Goal: Task Accomplishment & Management: Complete application form

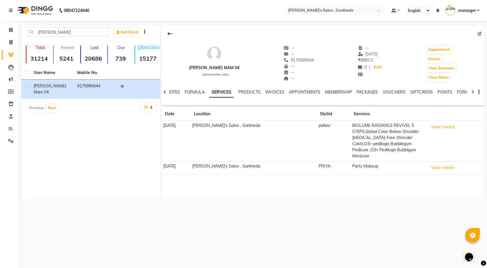
drag, startPoint x: 455, startPoint y: 72, endPoint x: 392, endPoint y: -25, distance: 115.3
click at [12, 43] on icon at bounding box center [10, 42] width 3 height 4
select select "service"
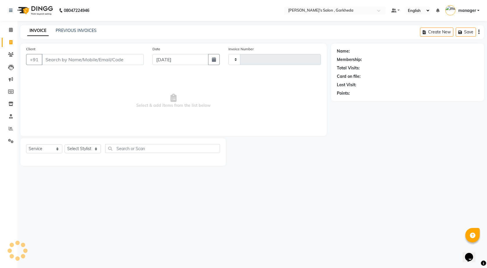
type input "1343"
select select "7062"
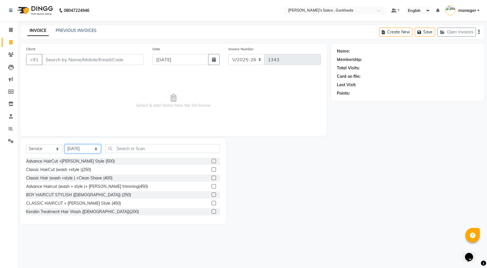
click at [71, 148] on select "Select Stylist [DATE] manager miss staff [PERSON_NAME]" at bounding box center [83, 148] width 36 height 9
select select "64119"
click at [65, 144] on select "Select Stylist [DATE] manager miss staff [PERSON_NAME]" at bounding box center [83, 148] width 36 height 9
click at [146, 145] on input "text" at bounding box center [162, 148] width 115 height 9
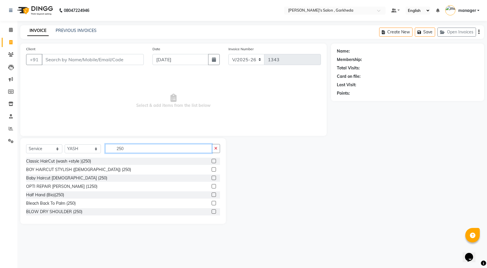
type input "250"
click at [212, 162] on label at bounding box center [214, 161] width 4 height 4
click at [212, 162] on input "checkbox" at bounding box center [214, 161] width 4 height 4
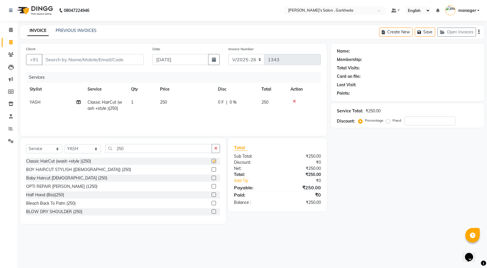
checkbox input "false"
click at [135, 100] on td "1" at bounding box center [142, 105] width 29 height 19
select select "64119"
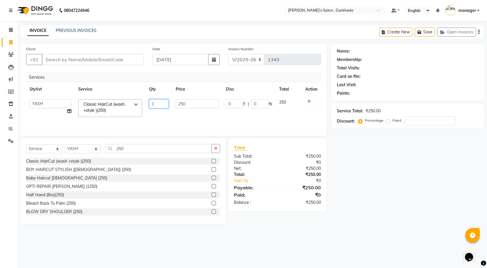
click at [160, 103] on input "1" at bounding box center [159, 103] width 20 height 9
type input "2"
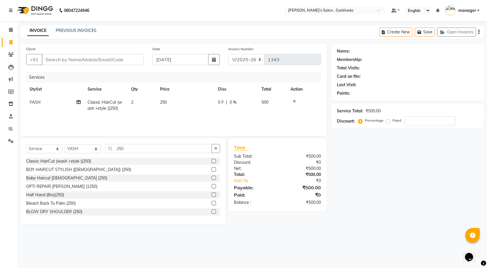
click at [166, 119] on div "Services Stylist Service Qty Price Disc Total Action YASH Classic HairCut (wash…" at bounding box center [173, 101] width 295 height 58
click at [110, 54] on div "Client +91" at bounding box center [85, 58] width 126 height 24
click at [110, 59] on input "Client" at bounding box center [93, 59] width 102 height 11
type input "9"
type input "0"
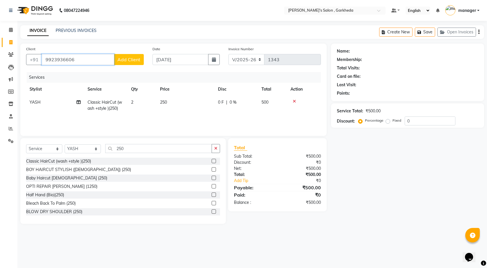
type input "9923936606"
click at [125, 60] on span "Add Client" at bounding box center [128, 60] width 23 height 6
select select "22"
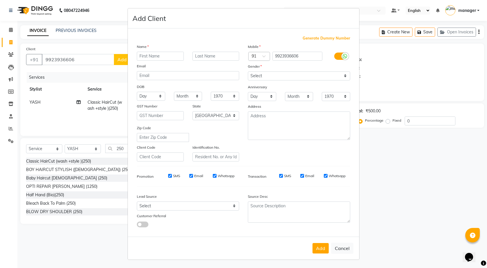
click at [159, 57] on input "text" at bounding box center [160, 56] width 47 height 9
type input "[PERSON_NAME] 04"
click at [293, 74] on select "Select [DEMOGRAPHIC_DATA] [DEMOGRAPHIC_DATA] Other Prefer Not To Say" at bounding box center [299, 75] width 102 height 9
select select "[DEMOGRAPHIC_DATA]"
click at [248, 71] on select "Select [DEMOGRAPHIC_DATA] [DEMOGRAPHIC_DATA] Other Prefer Not To Say" at bounding box center [299, 75] width 102 height 9
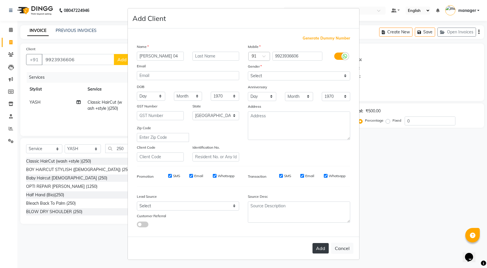
click at [323, 245] on button "Add" at bounding box center [321, 248] width 16 height 10
select select
select select "null"
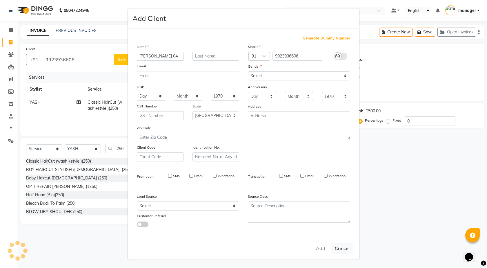
select select
checkbox input "false"
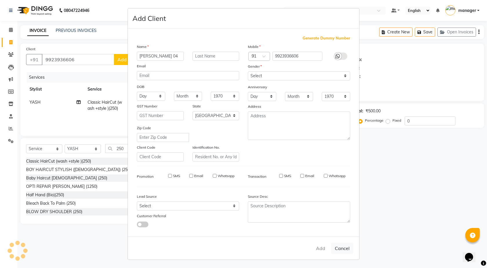
checkbox input "false"
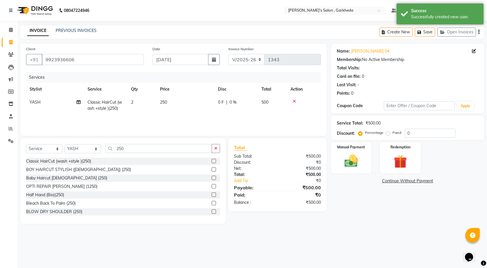
drag, startPoint x: 360, startPoint y: 164, endPoint x: 364, endPoint y: 175, distance: 11.8
click at [360, 164] on img at bounding box center [351, 160] width 22 height 15
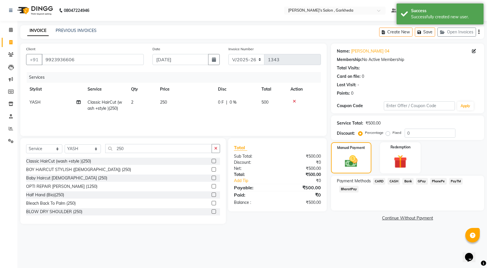
click at [397, 180] on span "CASH" at bounding box center [394, 181] width 12 height 7
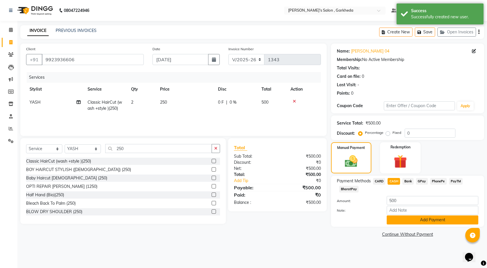
click at [403, 220] on button "Add Payment" at bounding box center [433, 219] width 92 height 9
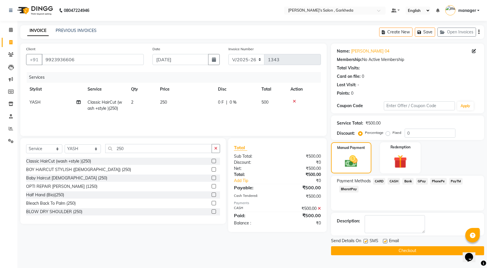
click at [345, 253] on button "Checkout" at bounding box center [407, 250] width 153 height 9
